Goal: Task Accomplishment & Management: Use online tool/utility

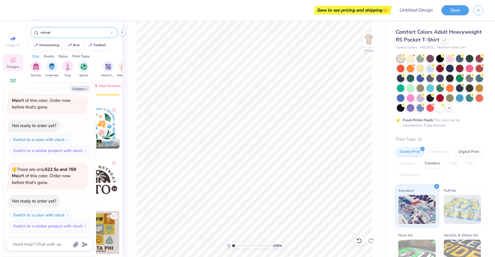
click at [104, 52] on div "Orgs Events Styles Print Types" at bounding box center [74, 55] width 96 height 8
click at [85, 88] on icon "button" at bounding box center [86, 88] width 3 height 3
type textarea "x"
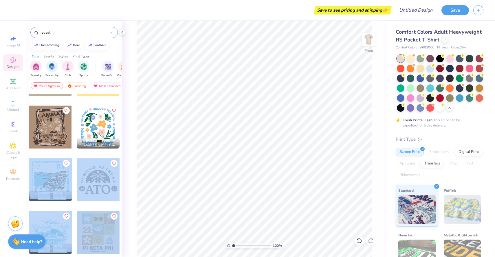
click at [255, 107] on div "Save to see pricing and shipping 👉 Design Title Save Image AI Designs Add Text …" at bounding box center [247, 128] width 495 height 257
click at [58, 158] on div at bounding box center [50, 179] width 43 height 43
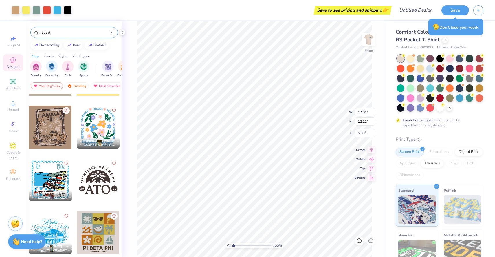
type input "5.40"
click at [450, 60] on div at bounding box center [450, 58] width 8 height 8
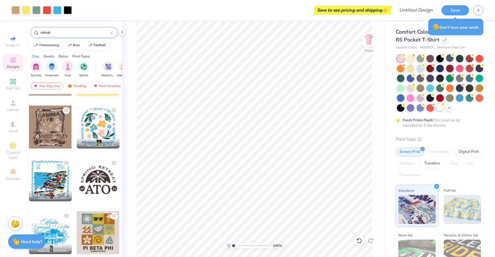
click at [439, 109] on div at bounding box center [441, 107] width 8 height 8
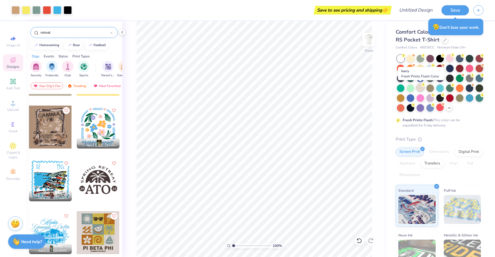
click at [424, 88] on div at bounding box center [421, 88] width 8 height 8
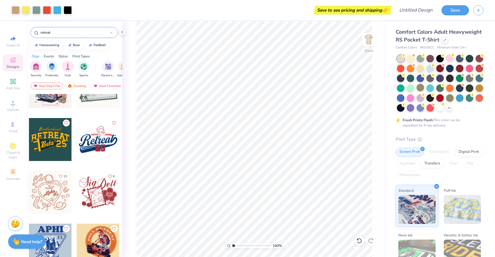
scroll to position [1401, 0]
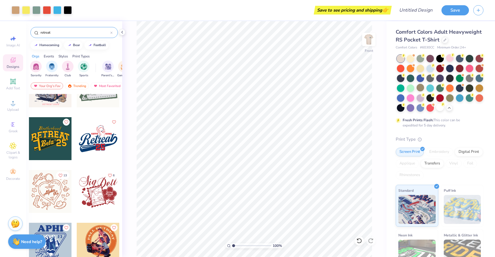
click at [51, 145] on div at bounding box center [50, 138] width 43 height 43
type input "12.01"
type input "12.21"
type input "5.40"
type input "7.88"
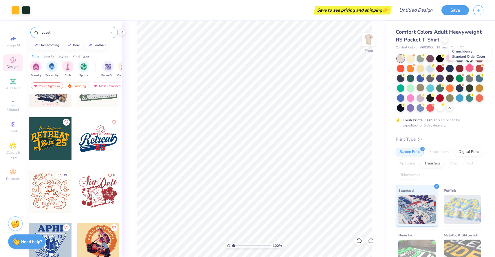
click at [470, 65] on div at bounding box center [470, 68] width 8 height 8
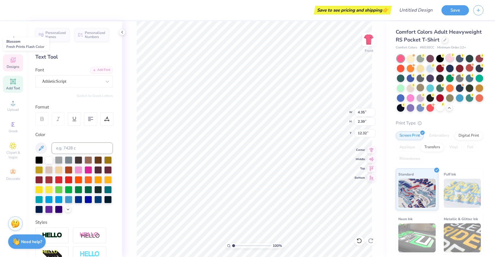
click at [449, 58] on div at bounding box center [450, 58] width 8 height 8
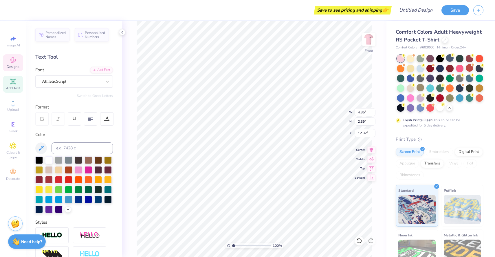
type input "12.72"
type input "3.50"
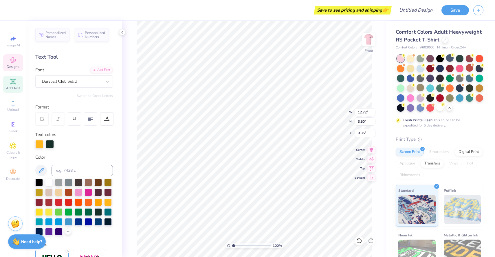
type input "7.48"
type input "5.15"
click at [13, 59] on icon at bounding box center [13, 59] width 7 height 7
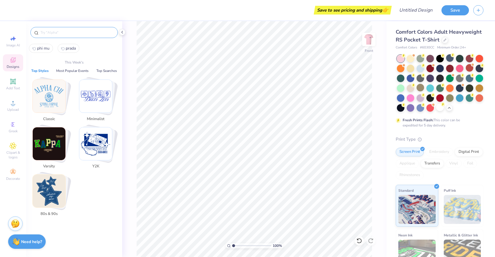
click at [70, 30] on input "text" at bounding box center [77, 33] width 74 height 6
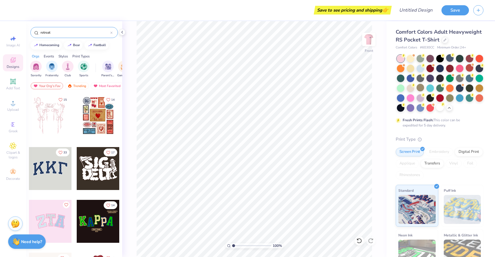
type input "retreat"
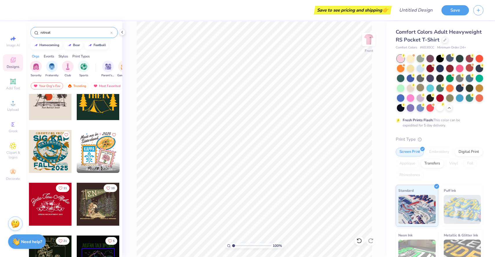
scroll to position [175, 0]
click at [94, 156] on div at bounding box center [98, 151] width 43 height 43
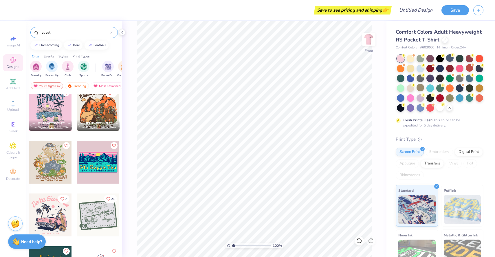
scroll to position [1273, 0]
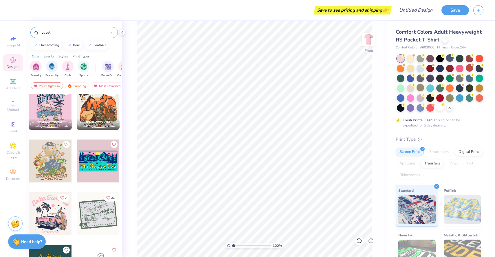
click at [51, 158] on div at bounding box center [50, 160] width 43 height 43
click at [412, 87] on div at bounding box center [411, 88] width 8 height 8
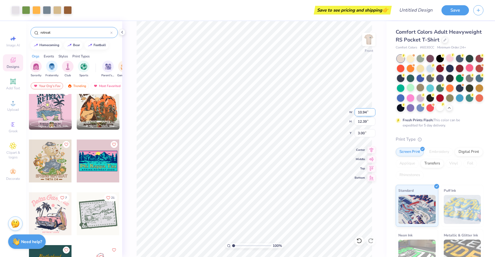
type input "10.94"
type input "12.39"
type input "4.39"
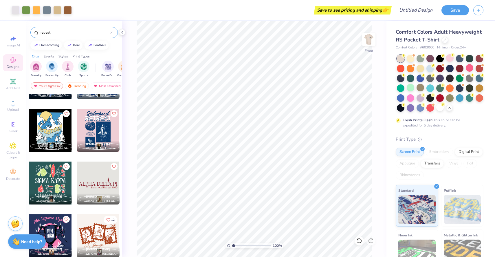
scroll to position [1620, 0]
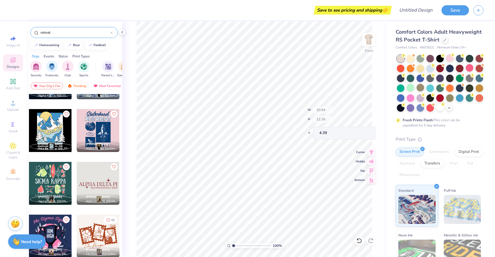
click at [46, 132] on div at bounding box center [50, 130] width 43 height 43
click at [54, 129] on div at bounding box center [50, 130] width 43 height 43
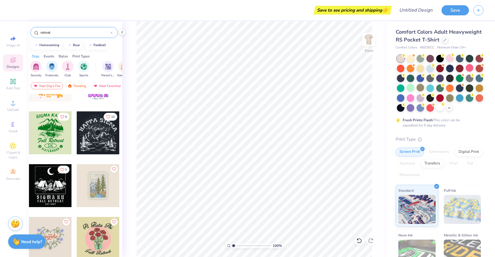
scroll to position [473, 0]
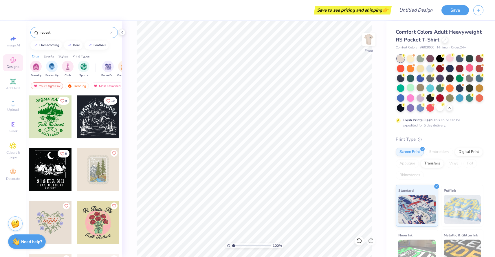
click at [103, 167] on div at bounding box center [98, 169] width 43 height 43
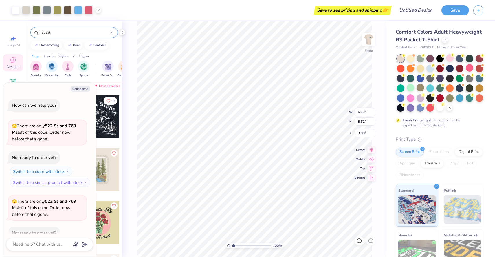
scroll to position [90, 0]
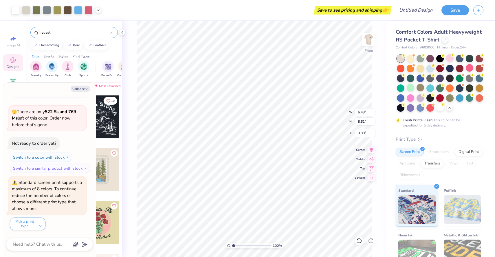
type textarea "x"
type input "9.33"
type input "12.49"
click at [83, 90] on button "Collapse" at bounding box center [80, 88] width 19 height 6
type textarea "x"
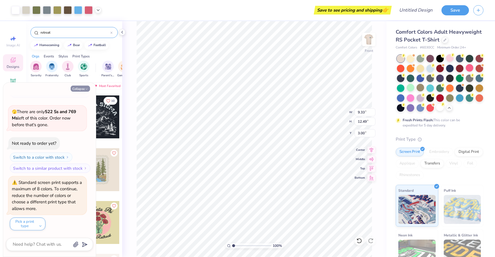
type input "5.17"
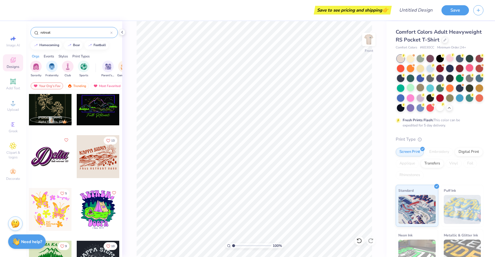
scroll to position [317, 0]
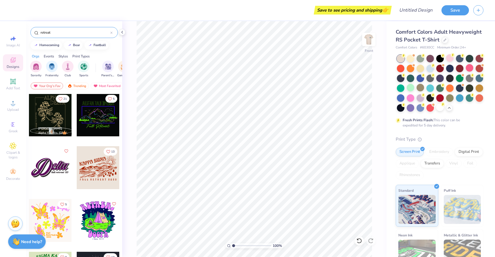
click at [85, 164] on div at bounding box center [98, 167] width 43 height 43
click at [372, 39] on img at bounding box center [368, 39] width 23 height 23
type input "5.48"
click at [368, 37] on img at bounding box center [368, 39] width 23 height 23
click at [450, 61] on div at bounding box center [450, 58] width 8 height 8
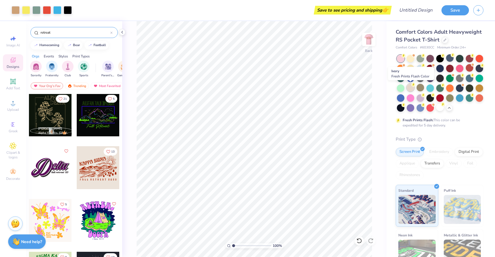
click at [410, 86] on div at bounding box center [411, 88] width 8 height 8
